Goal: Task Accomplishment & Management: Use online tool/utility

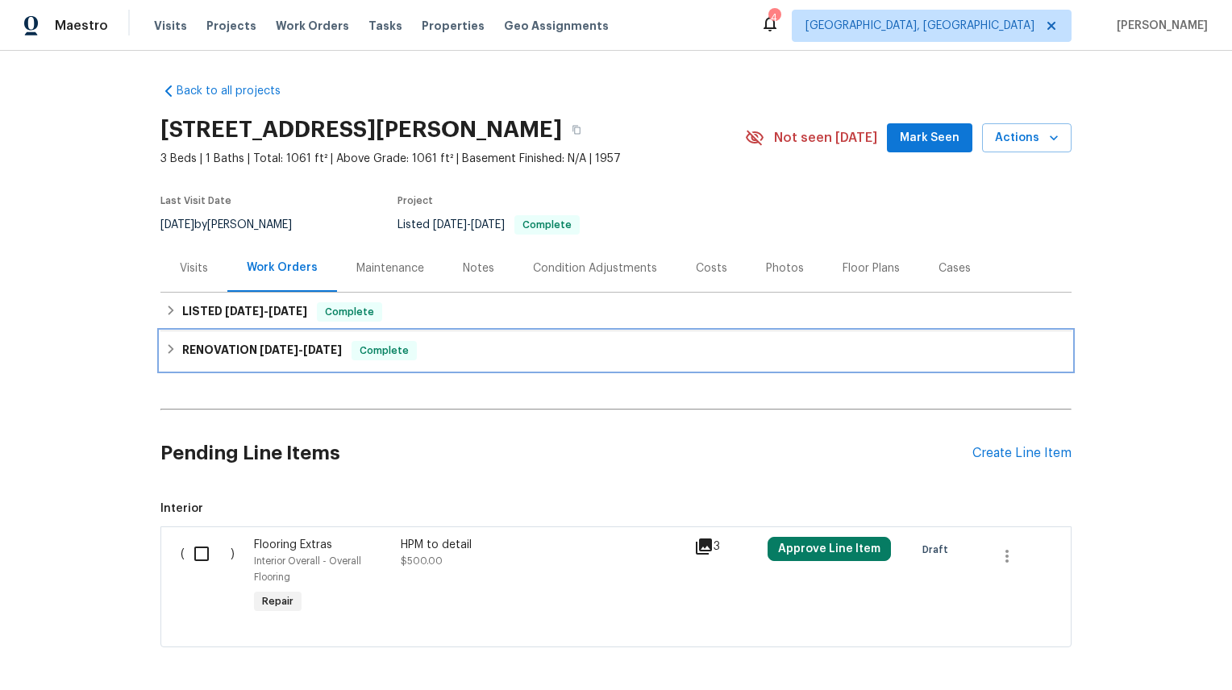
click at [389, 347] on span "Complete" at bounding box center [384, 351] width 62 height 16
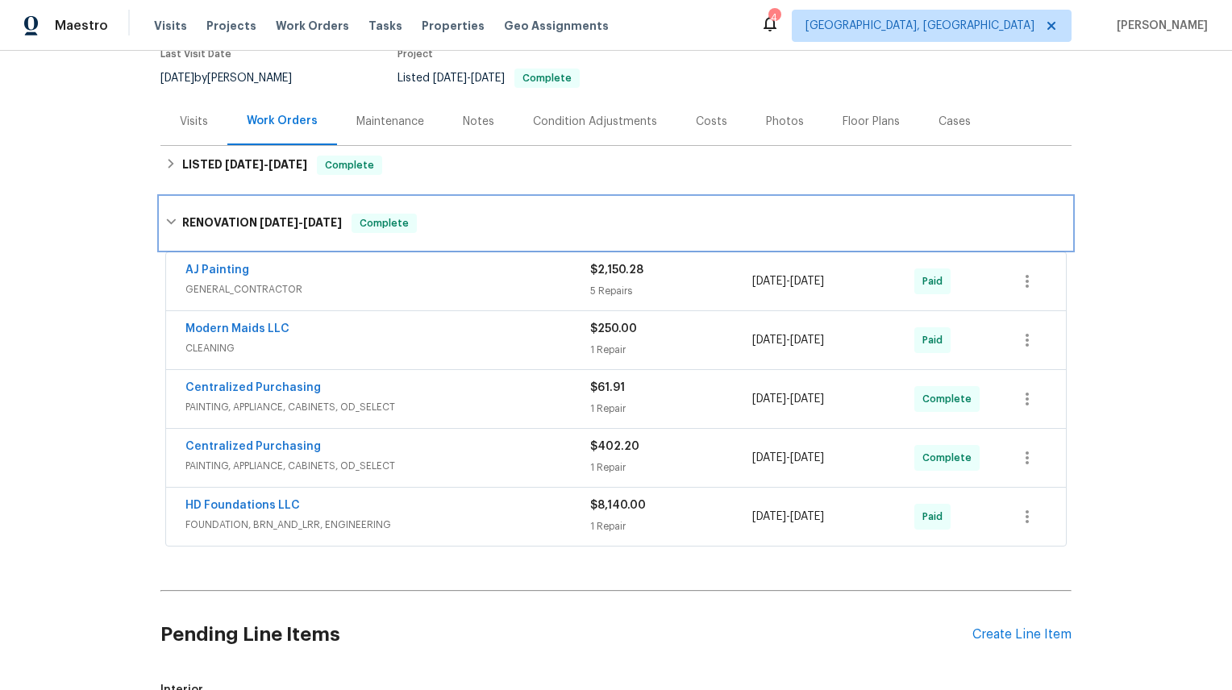
scroll to position [148, 0]
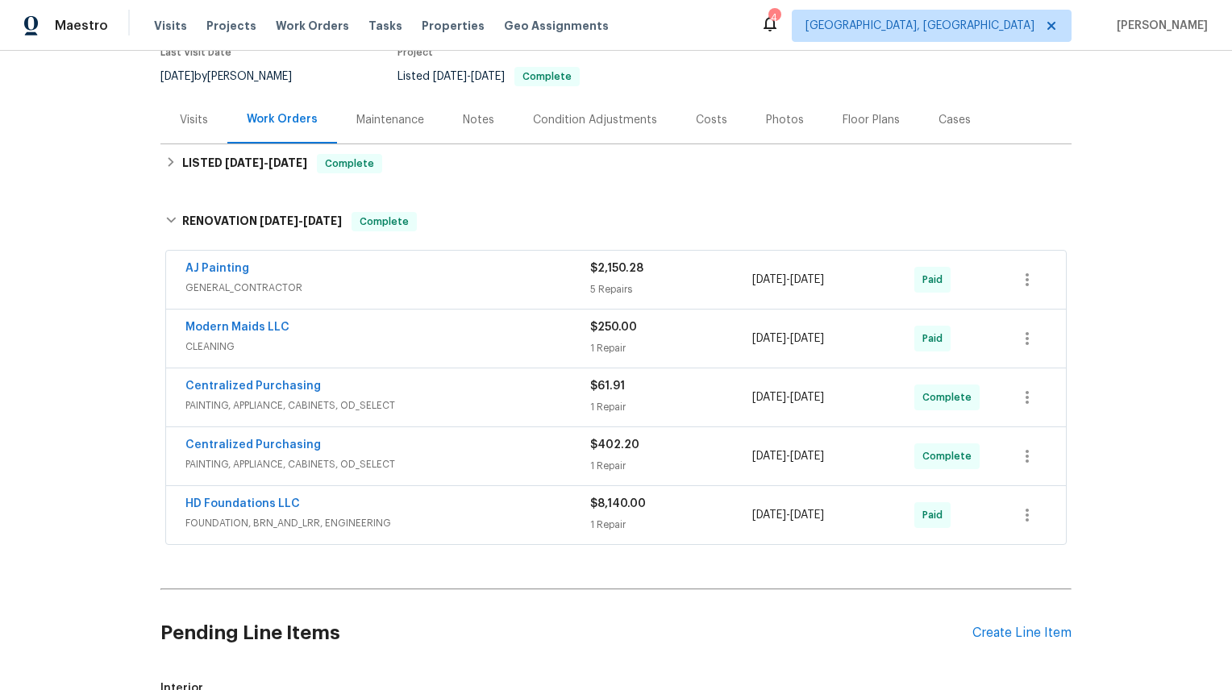
click at [422, 506] on div "HD Foundations LLC" at bounding box center [387, 505] width 405 height 19
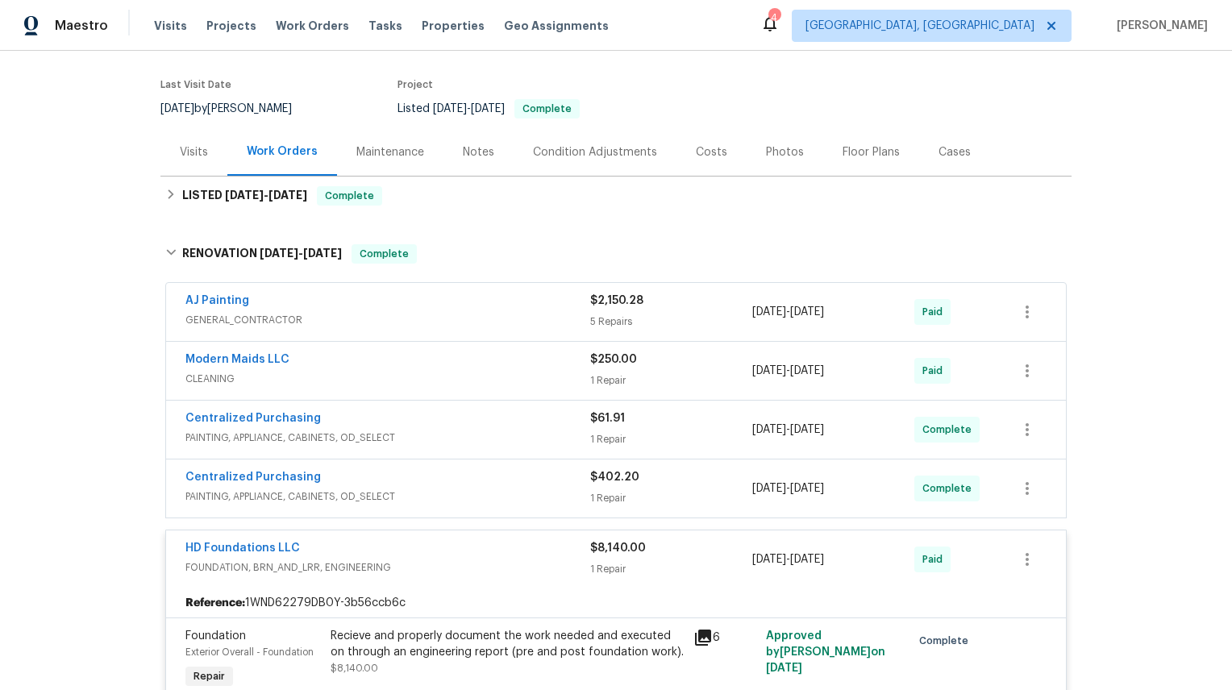
scroll to position [86, 0]
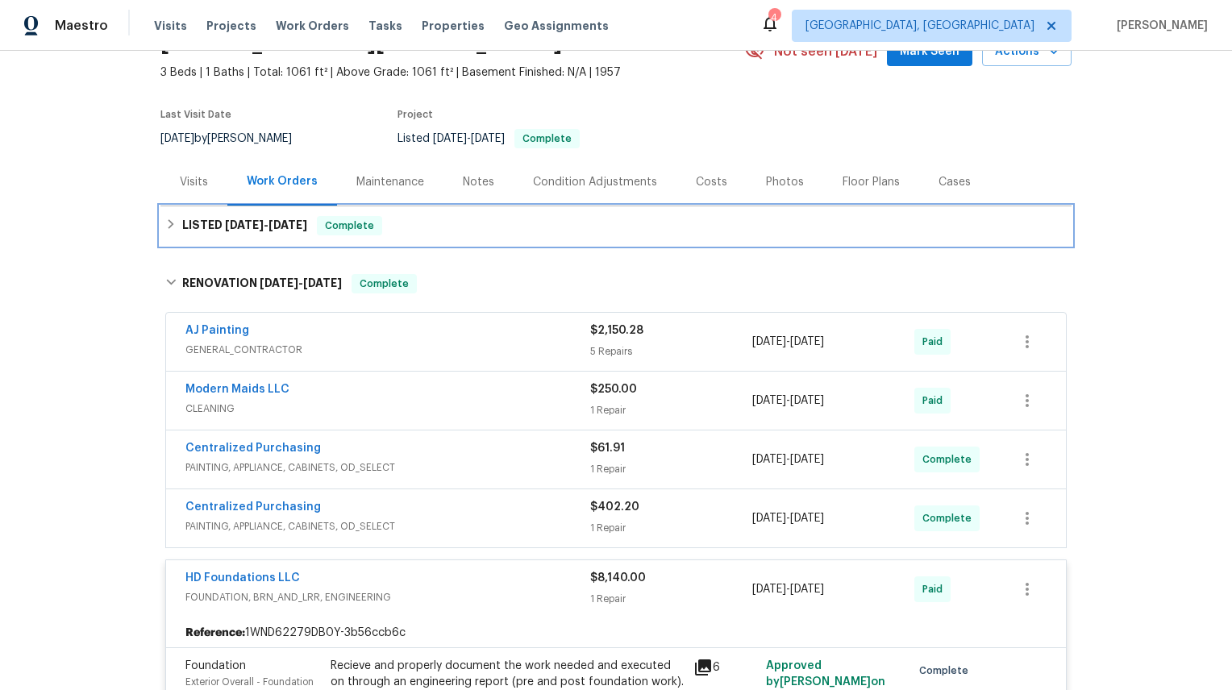
drag, startPoint x: 289, startPoint y: 227, endPoint x: 318, endPoint y: 227, distance: 29.0
click at [289, 227] on span "[DATE]" at bounding box center [287, 224] width 39 height 11
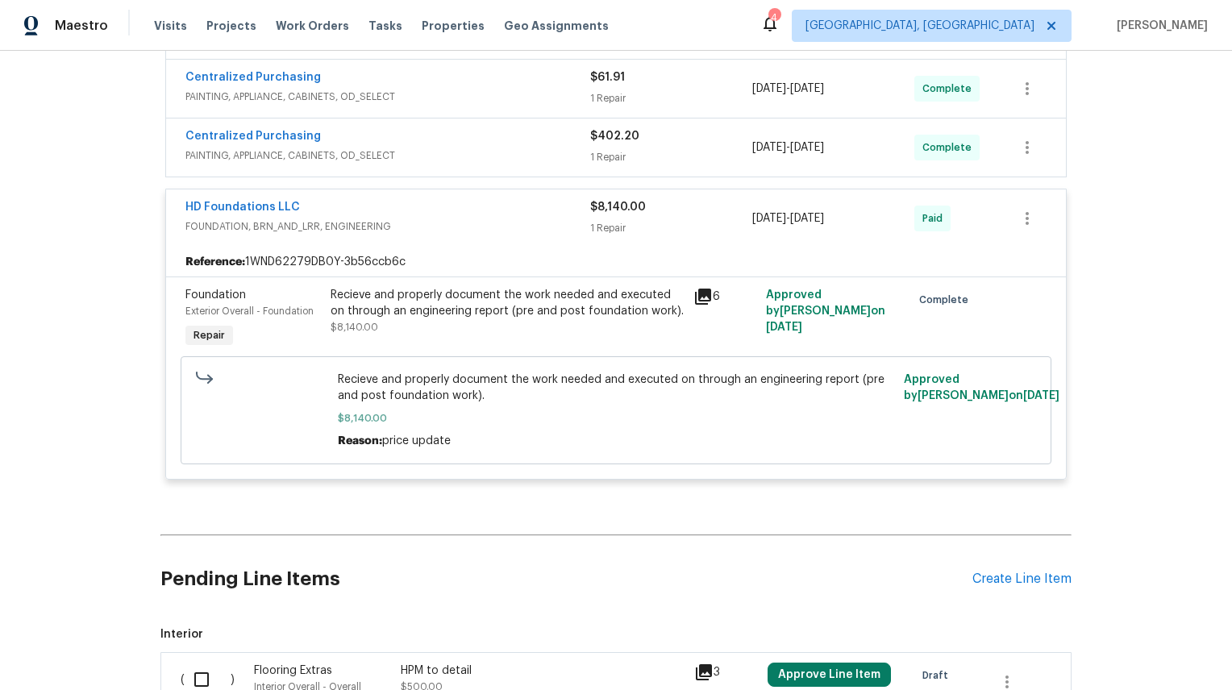
scroll to position [553, 0]
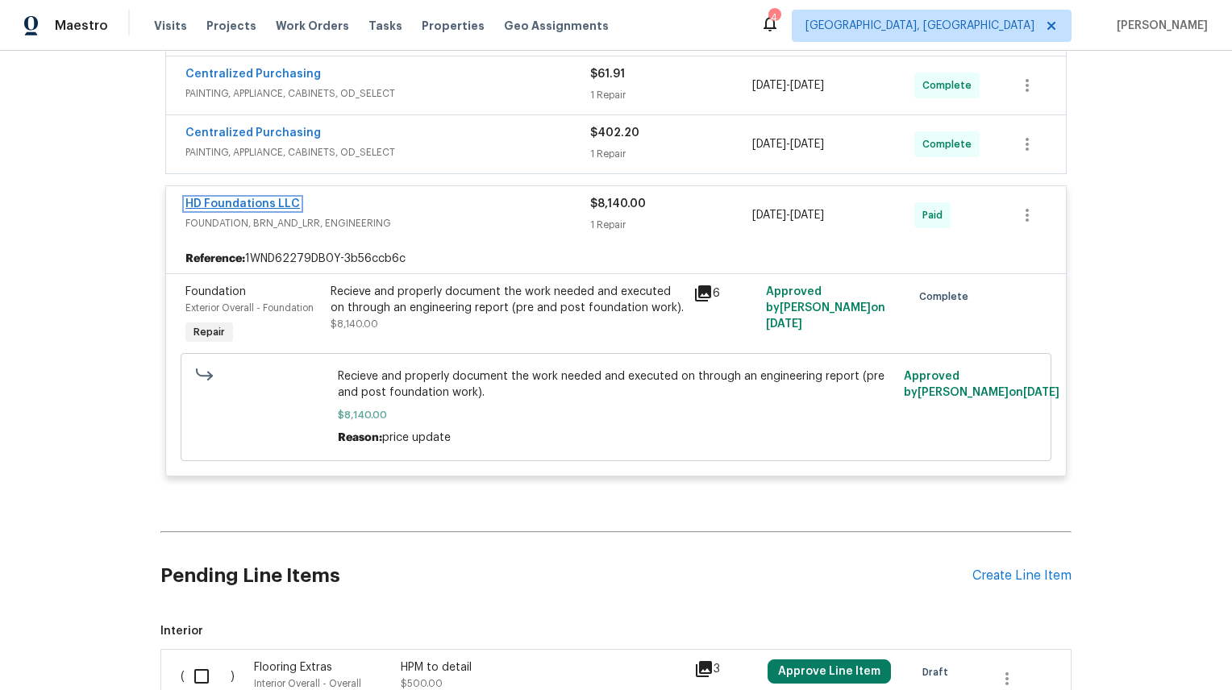
click at [272, 209] on link "HD Foundations LLC" at bounding box center [242, 203] width 114 height 11
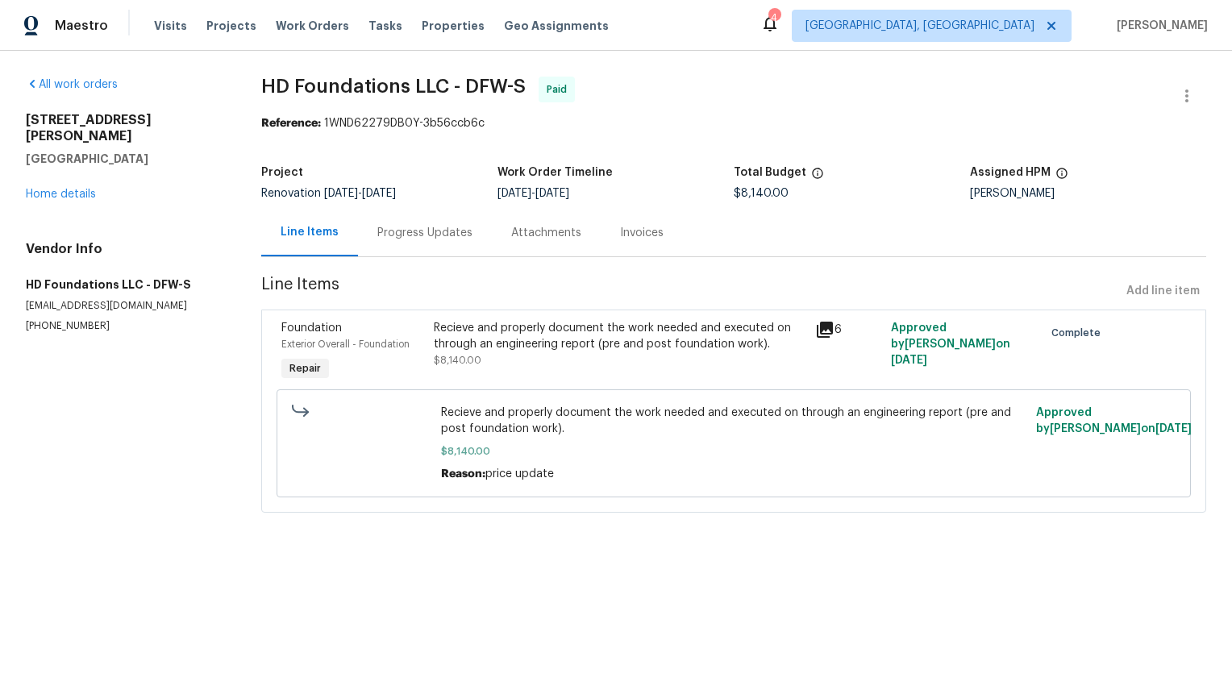
click at [655, 243] on div "Invoices" at bounding box center [641, 233] width 82 height 48
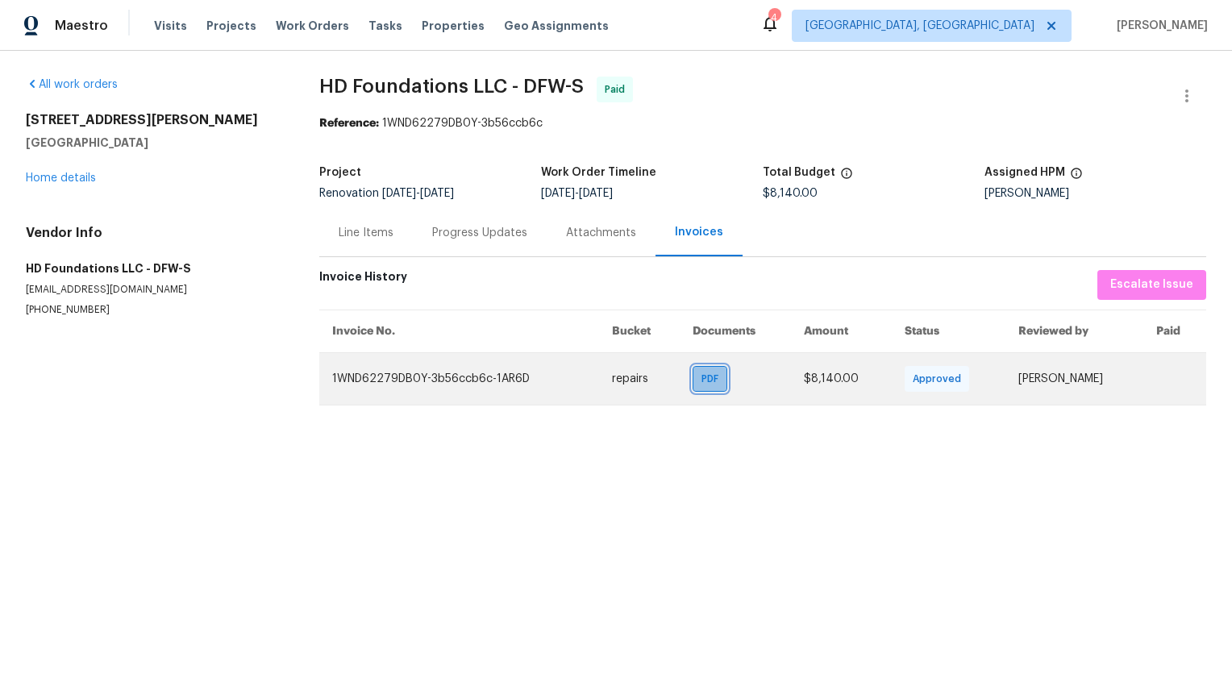
click at [713, 378] on div "PDF" at bounding box center [709, 379] width 35 height 26
